Goal: Navigation & Orientation: Find specific page/section

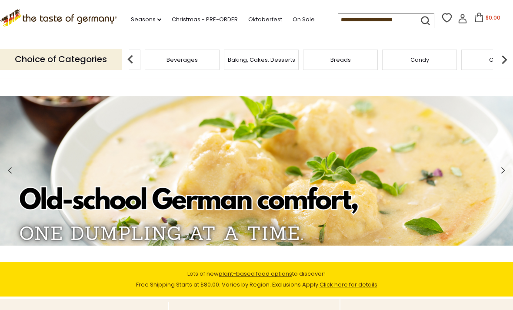
click at [499, 55] on img at bounding box center [504, 59] width 17 height 17
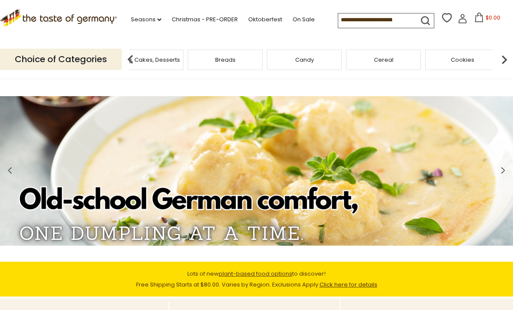
click at [506, 57] on img at bounding box center [504, 59] width 17 height 17
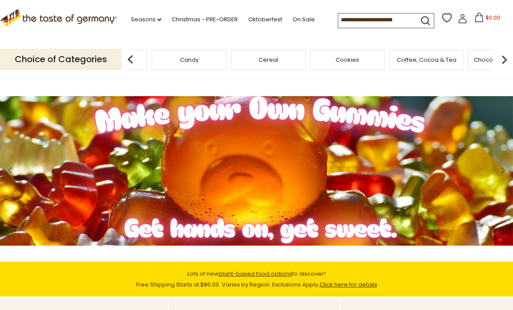
click at [506, 55] on img at bounding box center [504, 59] width 17 height 17
click at [503, 56] on img at bounding box center [504, 59] width 17 height 17
click at [504, 56] on img at bounding box center [504, 59] width 17 height 17
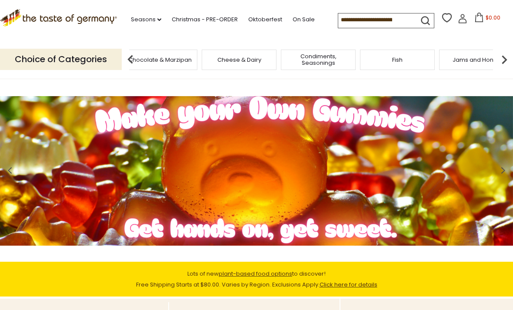
click at [509, 57] on img at bounding box center [504, 59] width 17 height 17
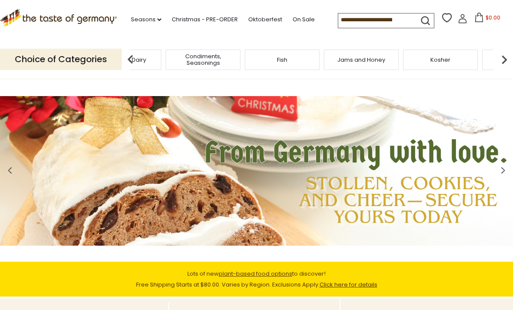
click at [504, 57] on img at bounding box center [504, 59] width 17 height 17
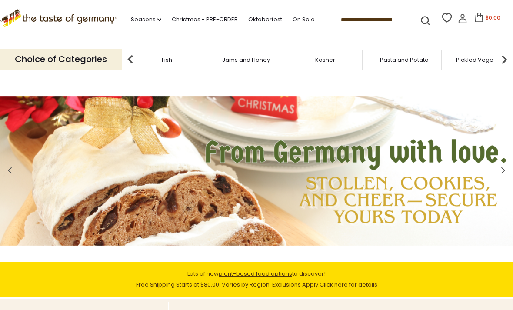
click at [500, 59] on img at bounding box center [504, 59] width 17 height 17
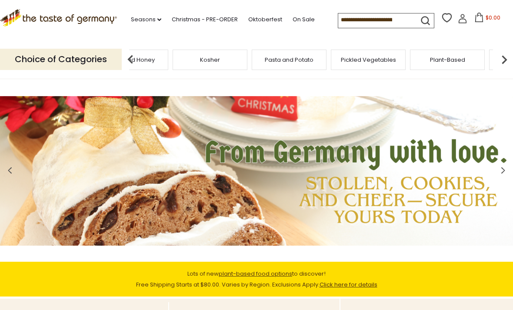
click at [501, 60] on img at bounding box center [504, 59] width 17 height 17
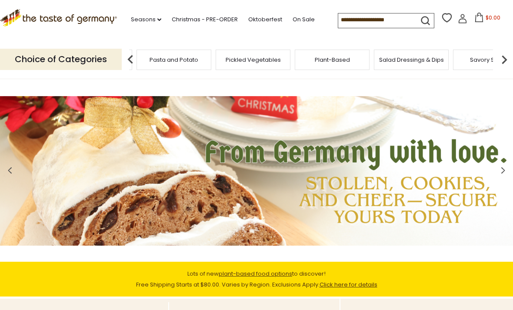
click at [503, 57] on img at bounding box center [504, 59] width 17 height 17
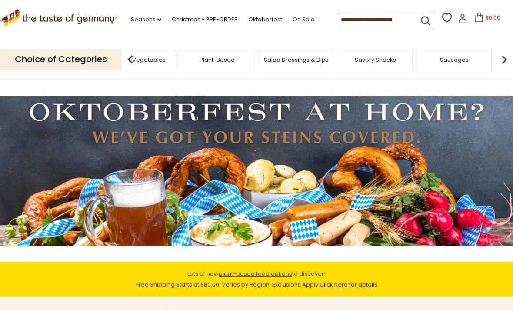
click at [500, 59] on img at bounding box center [504, 59] width 17 height 17
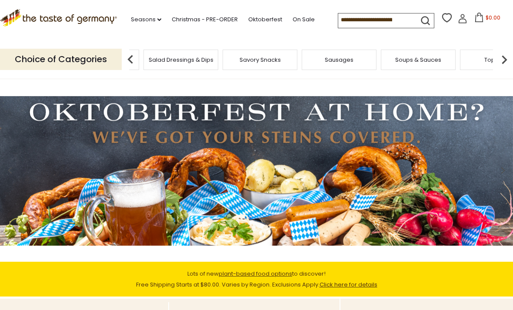
click at [501, 59] on img at bounding box center [504, 59] width 17 height 17
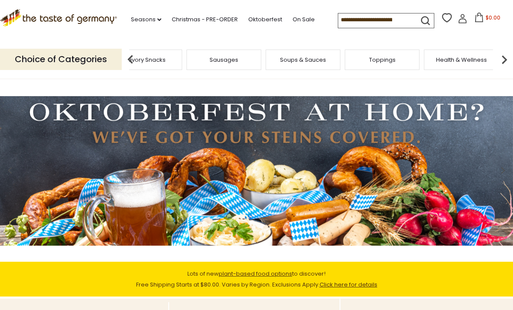
click at [502, 60] on img at bounding box center [504, 59] width 17 height 17
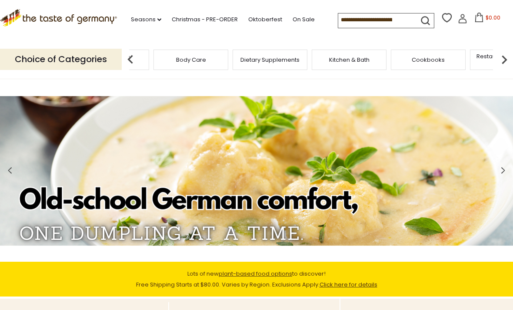
click at [228, 60] on div "Body Care" at bounding box center [190, 60] width 75 height 20
click at [473, 57] on span "Restaurants and Food Service" at bounding box center [508, 59] width 70 height 13
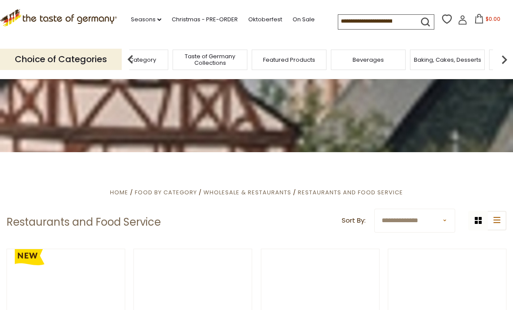
scroll to position [52, 0]
